Goal: Information Seeking & Learning: Learn about a topic

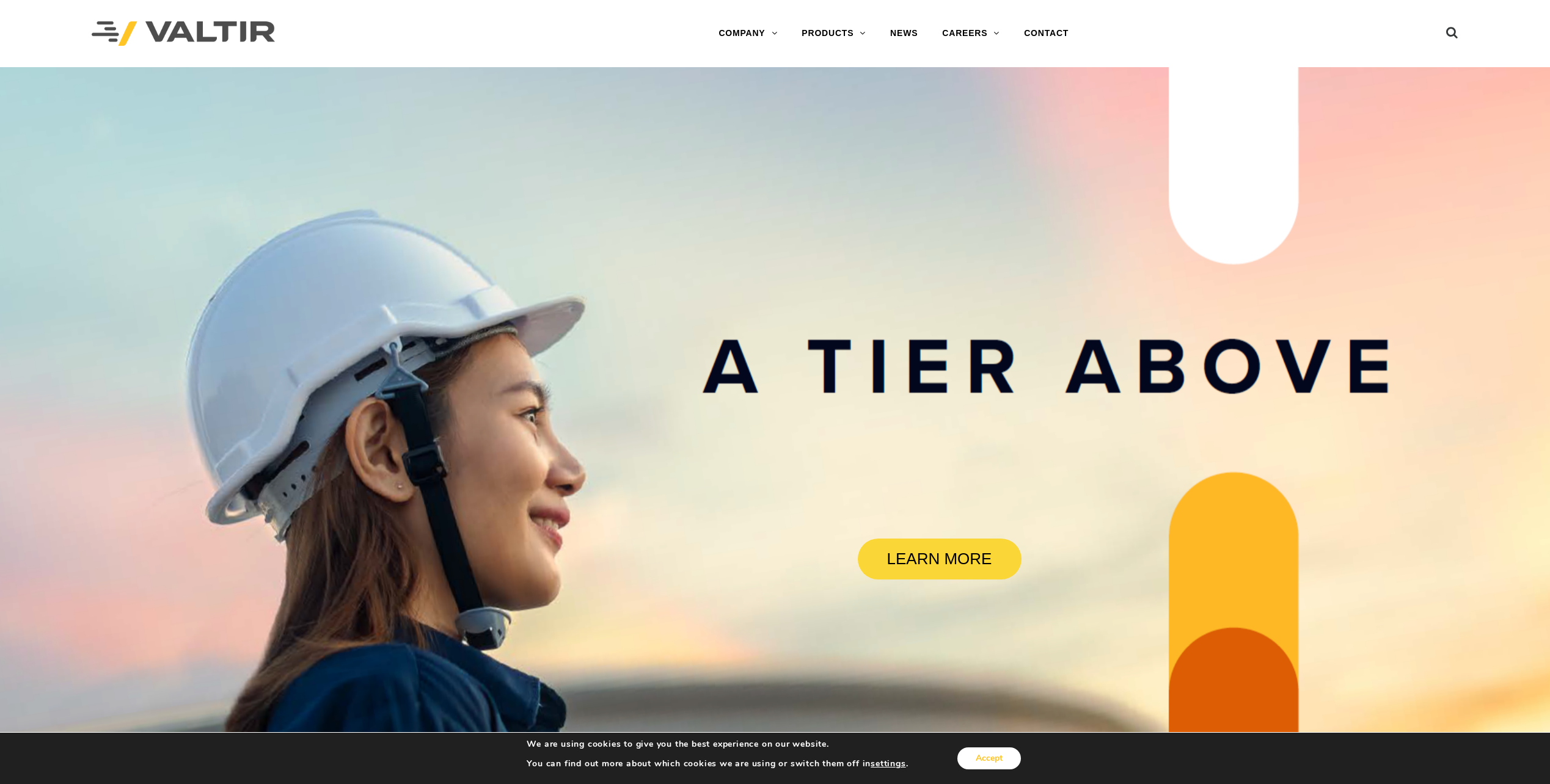
click at [973, 758] on button "Accept" at bounding box center [988, 758] width 64 height 22
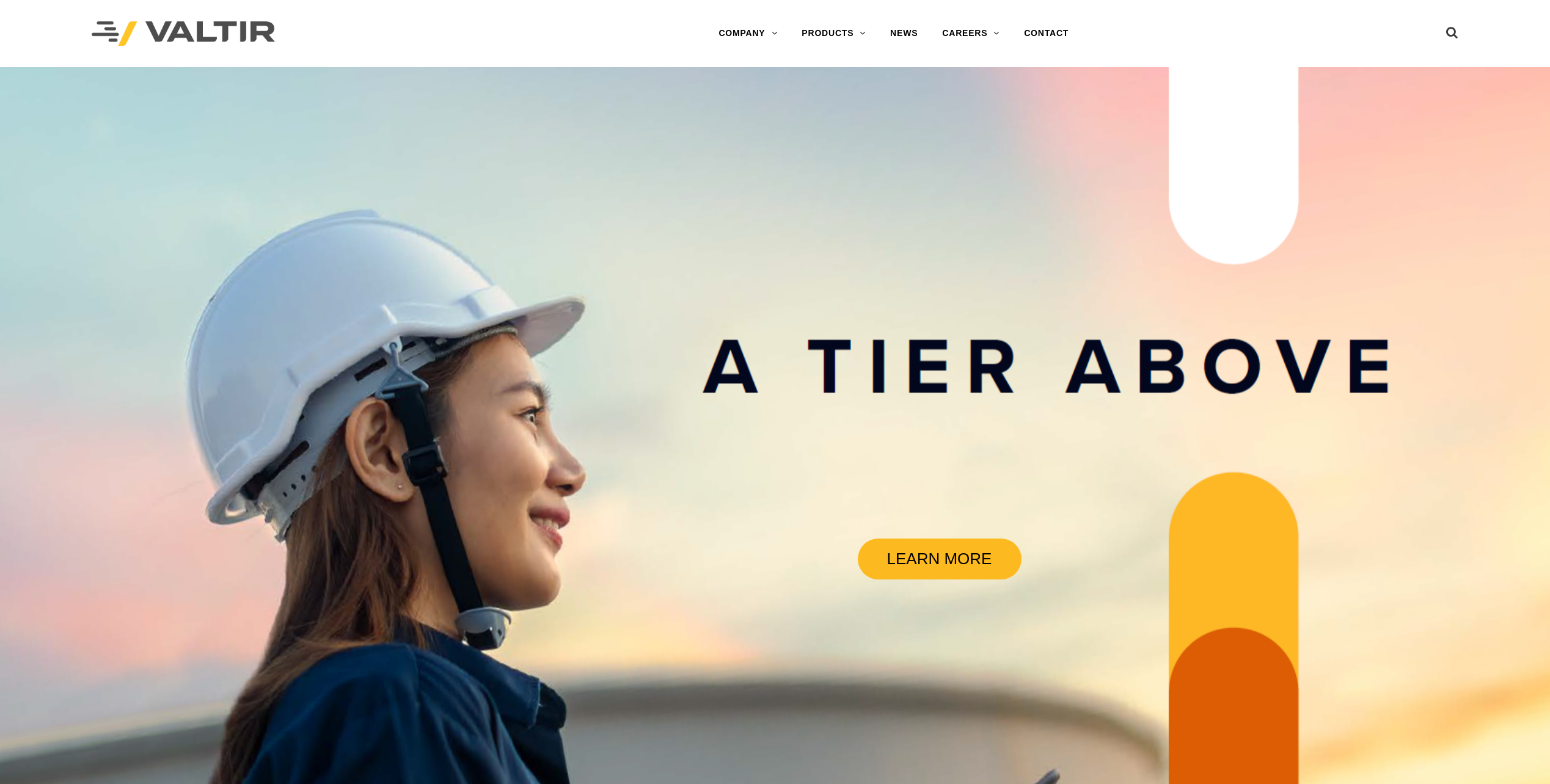
click at [937, 562] on link "LEARN MORE" at bounding box center [939, 559] width 163 height 41
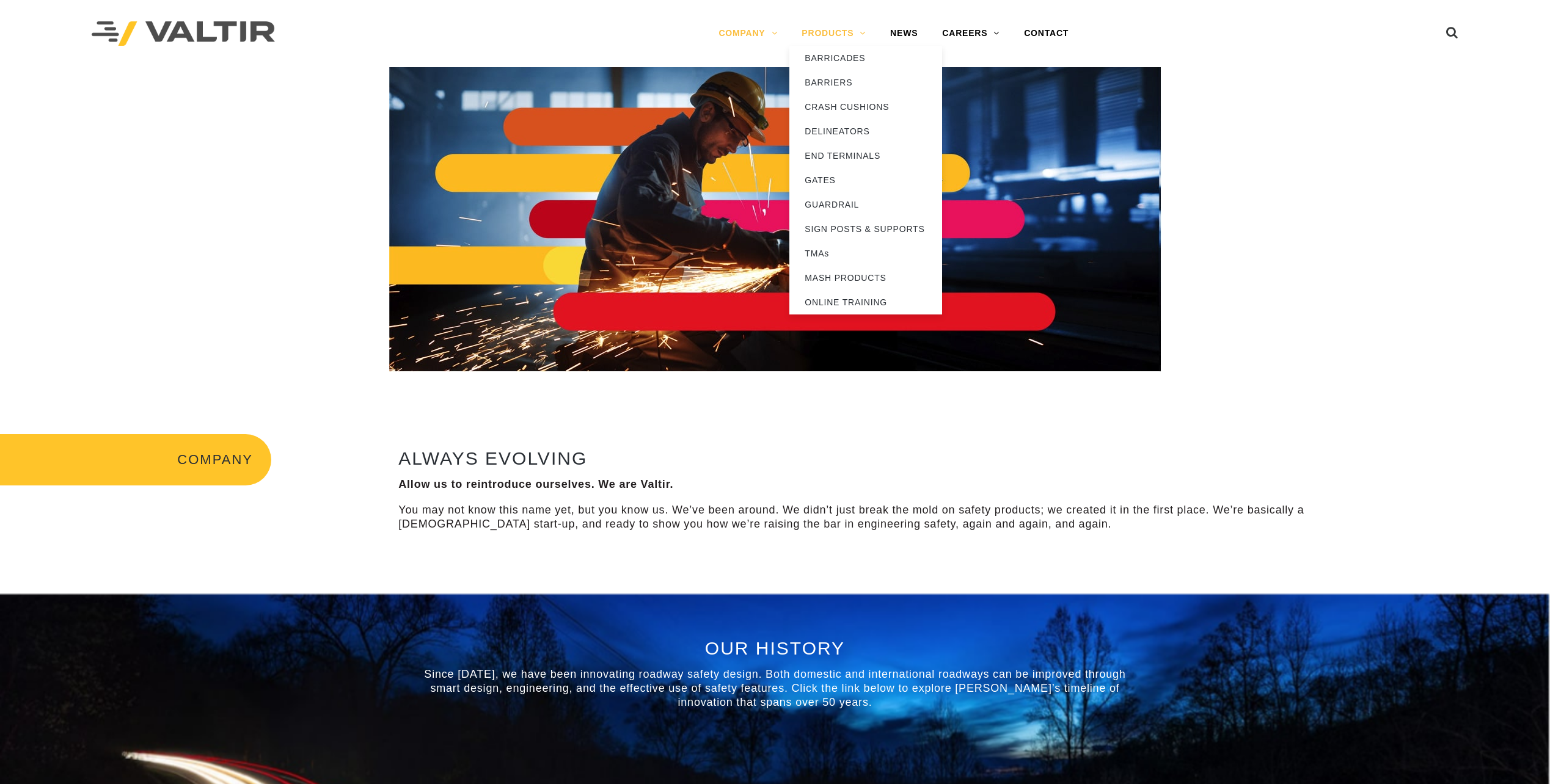
click at [836, 27] on link "PRODUCTS" at bounding box center [832, 33] width 88 height 25
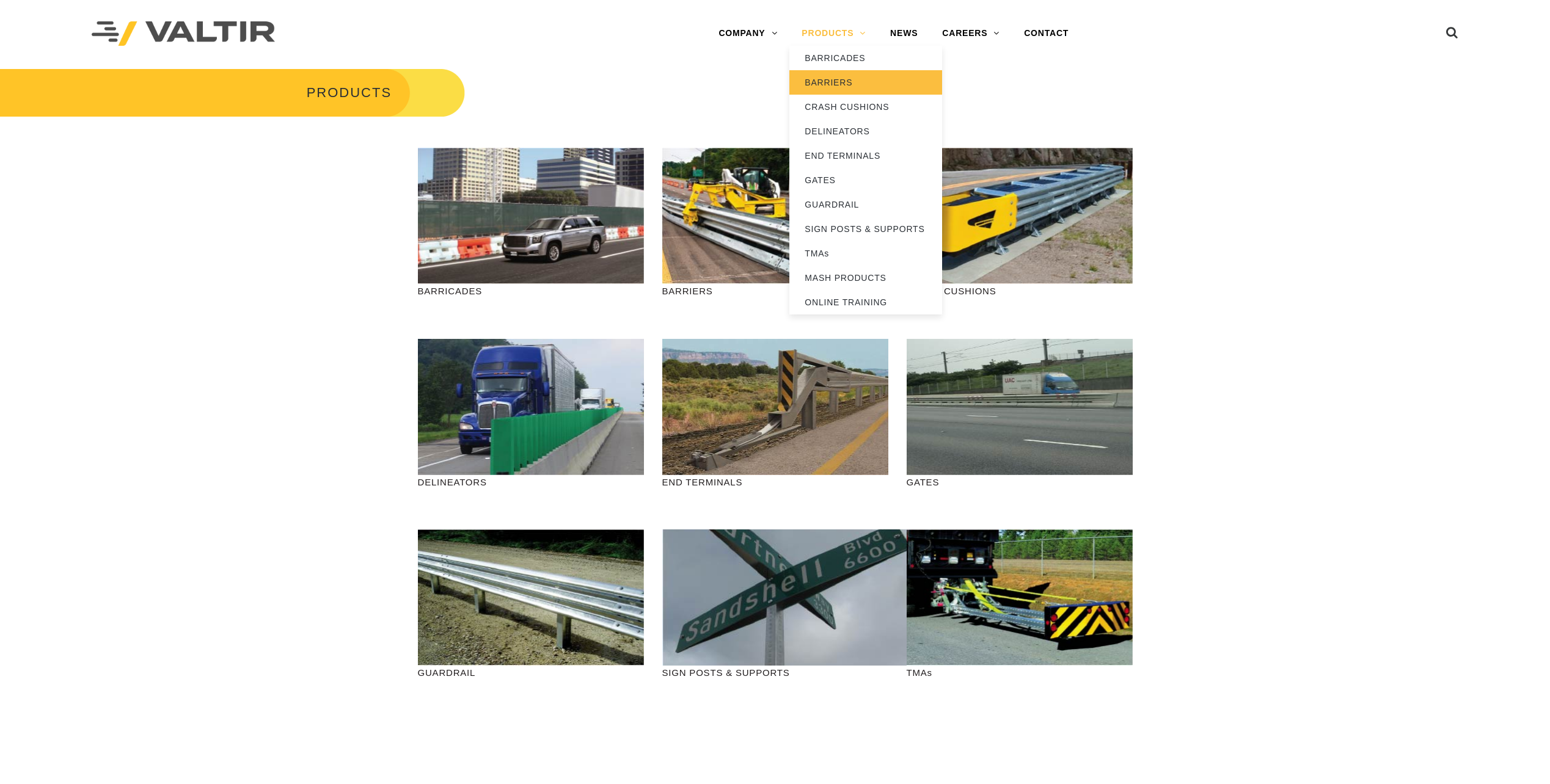
click at [842, 81] on link "BARRIERS" at bounding box center [865, 83] width 153 height 25
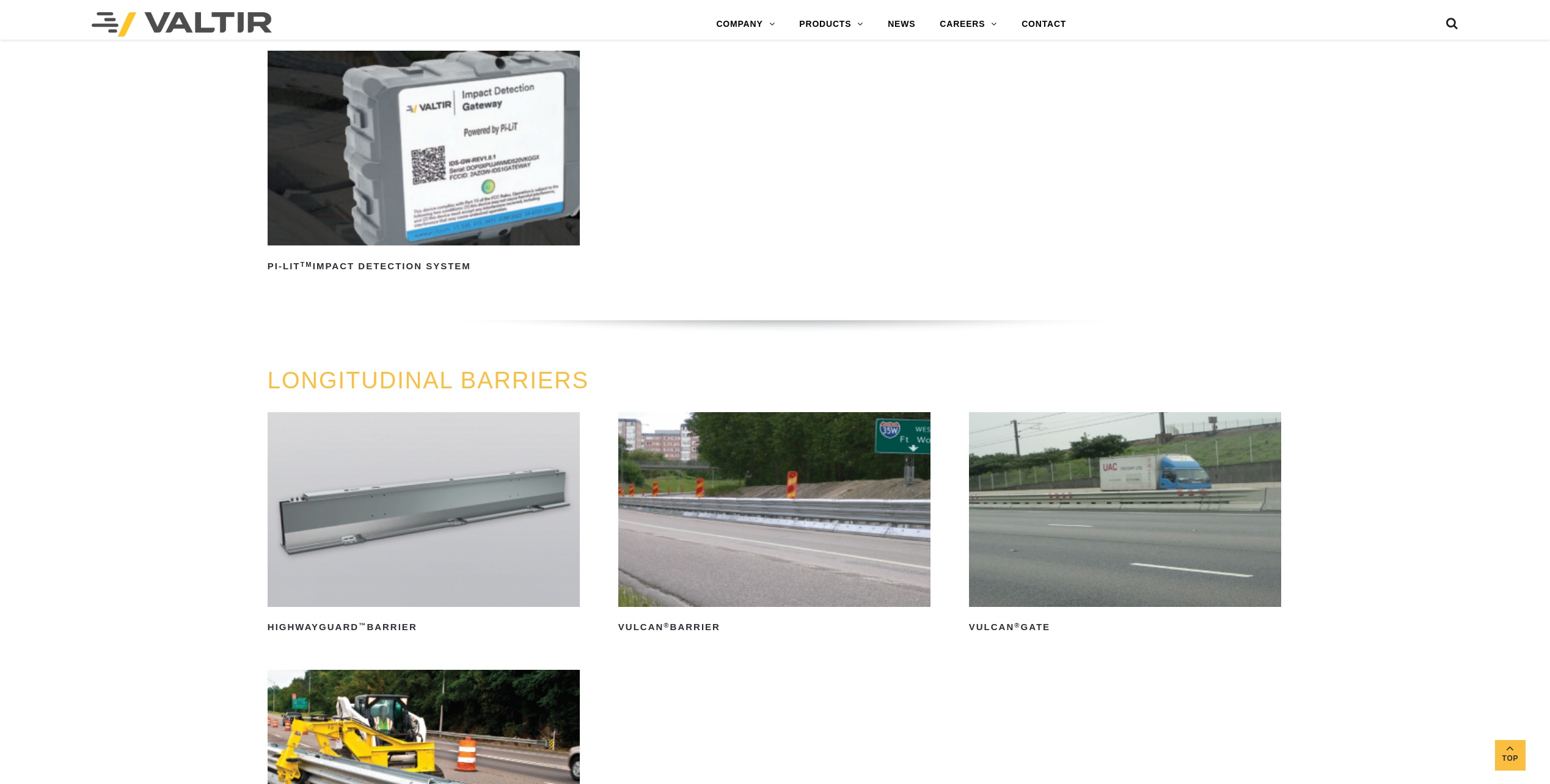
scroll to position [1425, 0]
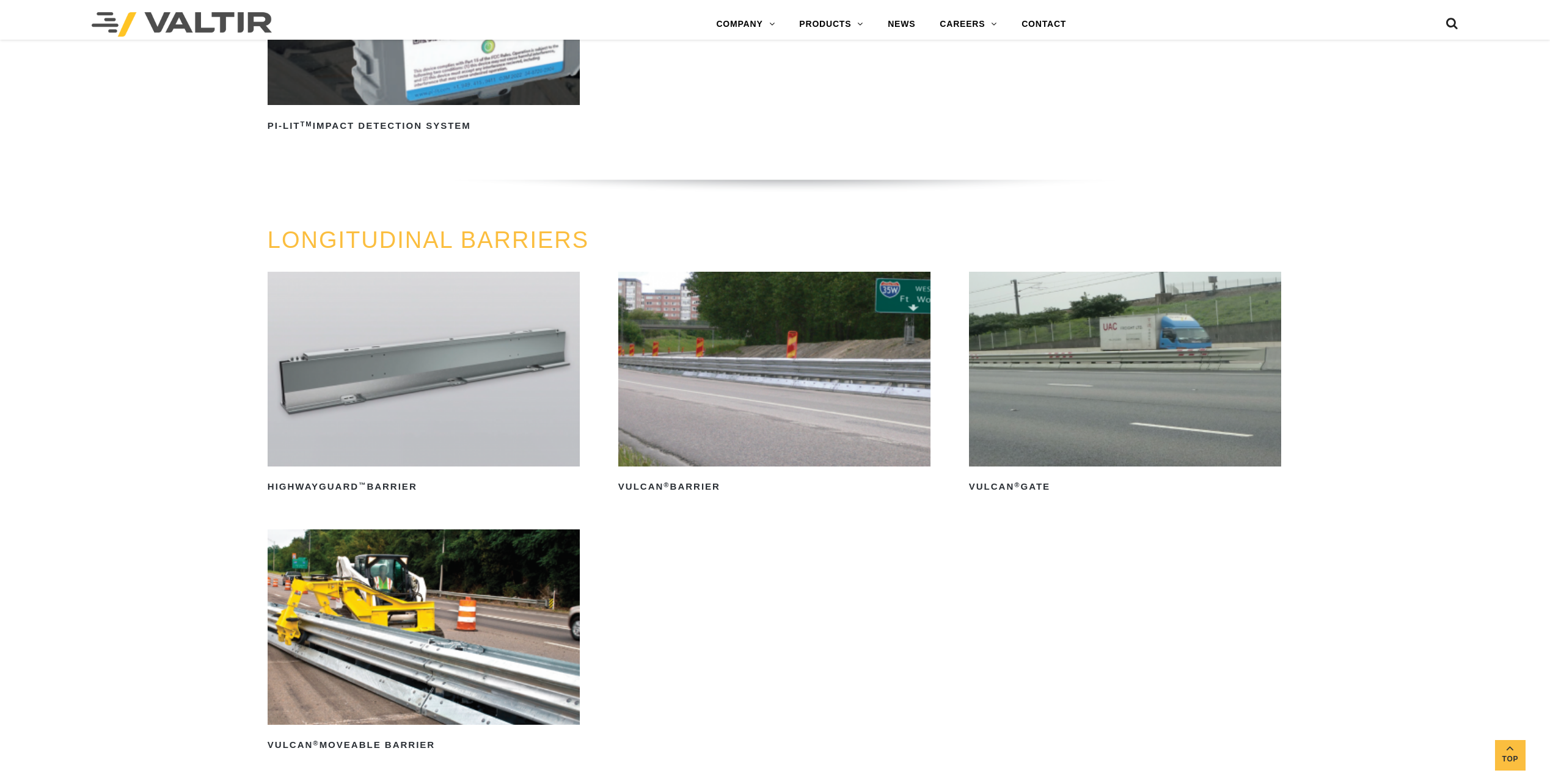
click at [392, 427] on img at bounding box center [424, 369] width 312 height 195
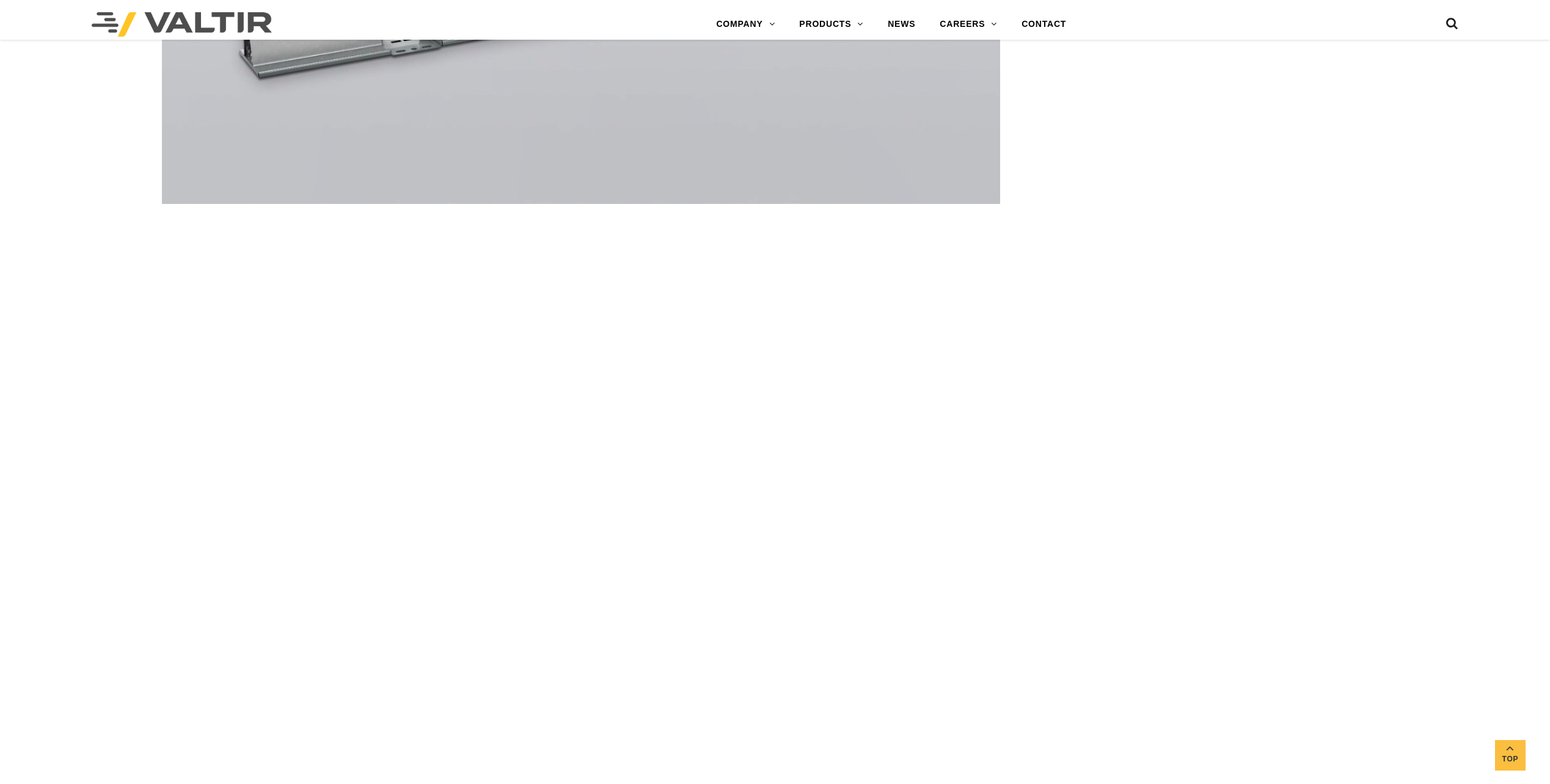
scroll to position [2036, 0]
